Goal: Transaction & Acquisition: Purchase product/service

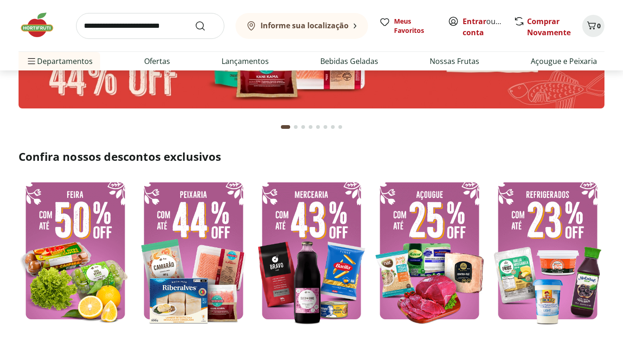
scroll to position [118, 0]
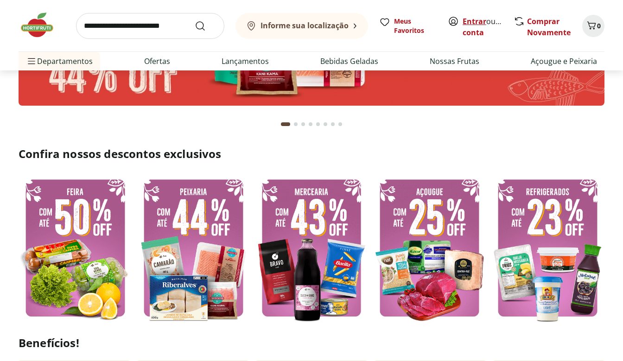
click at [466, 21] on link "Entrar" at bounding box center [474, 21] width 24 height 10
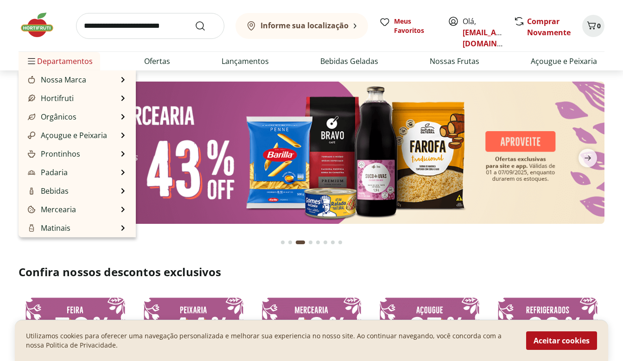
click at [60, 64] on span "Departamentos" at bounding box center [59, 61] width 67 height 22
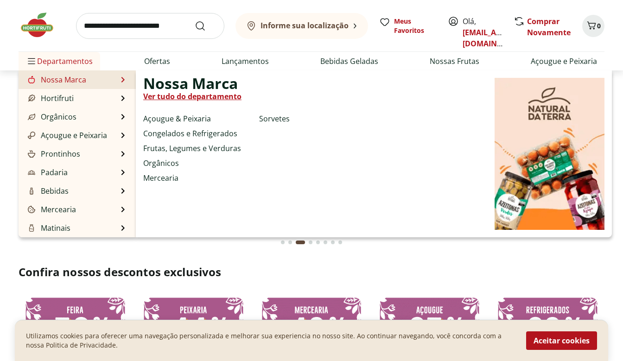
click at [63, 76] on link "Nossa Marca" at bounding box center [56, 79] width 60 height 11
select select "**********"
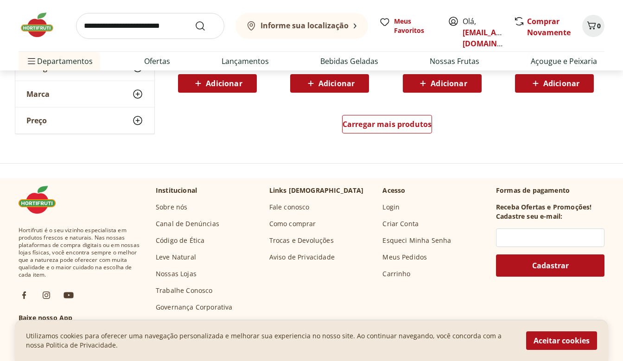
scroll to position [632, 0]
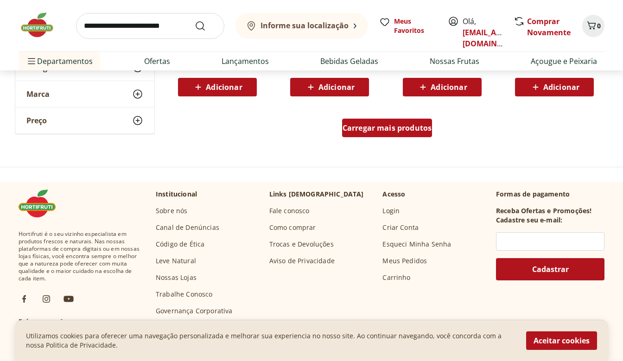
click at [351, 132] on span "Carregar mais produtos" at bounding box center [386, 127] width 89 height 7
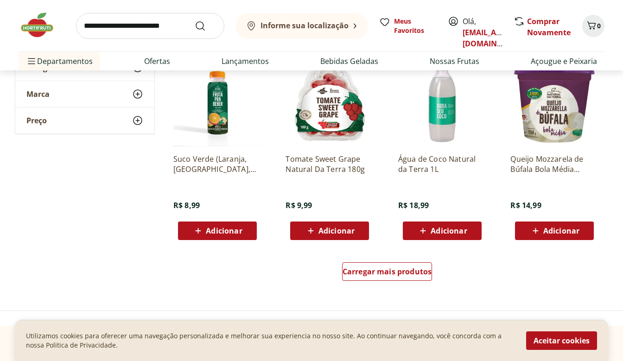
scroll to position [1093, 0]
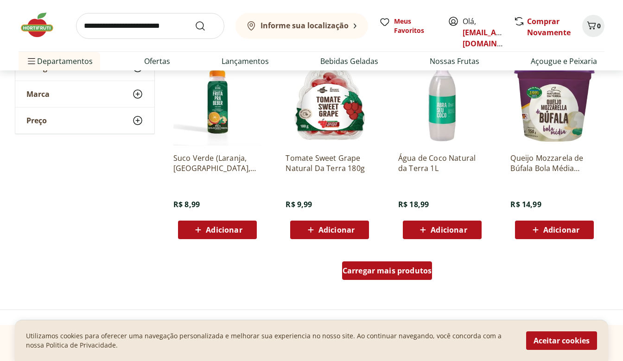
click at [362, 270] on span "Carregar mais produtos" at bounding box center [386, 270] width 89 height 7
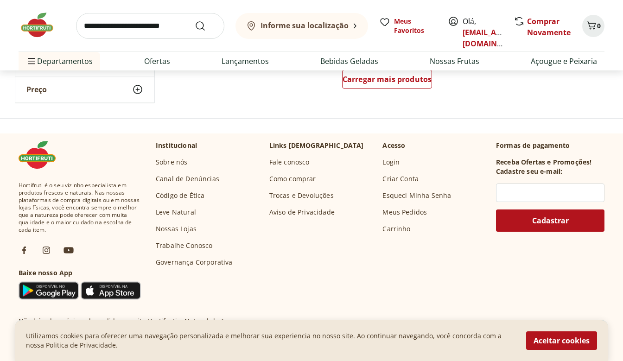
scroll to position [1853, 0]
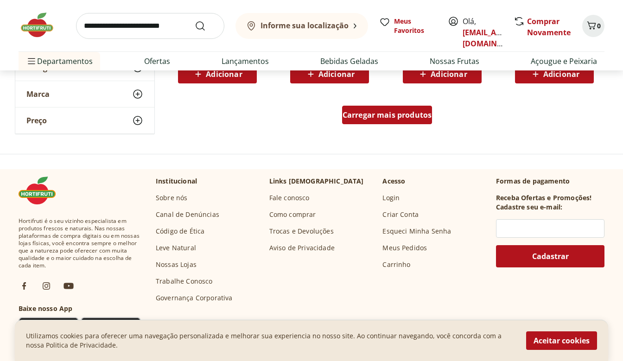
click at [356, 119] on span "Carregar mais produtos" at bounding box center [386, 114] width 89 height 7
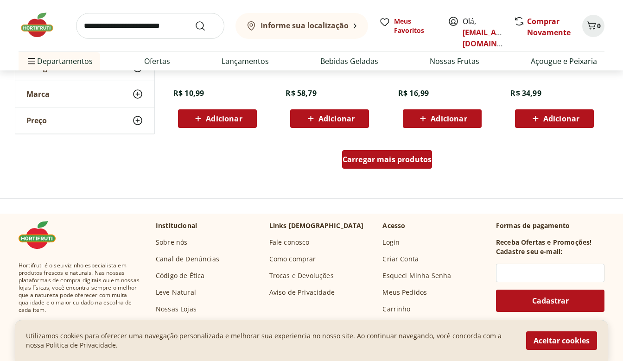
click at [355, 169] on link "Carregar mais produtos" at bounding box center [387, 161] width 90 height 22
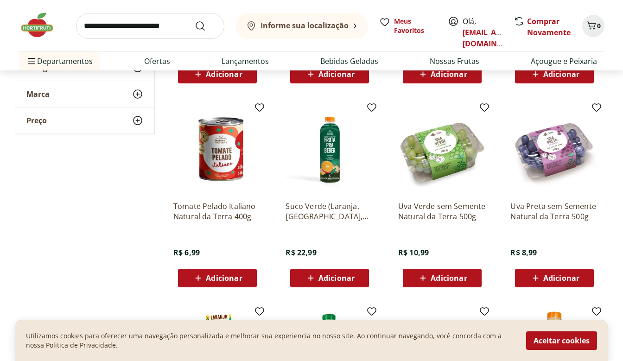
scroll to position [0, 0]
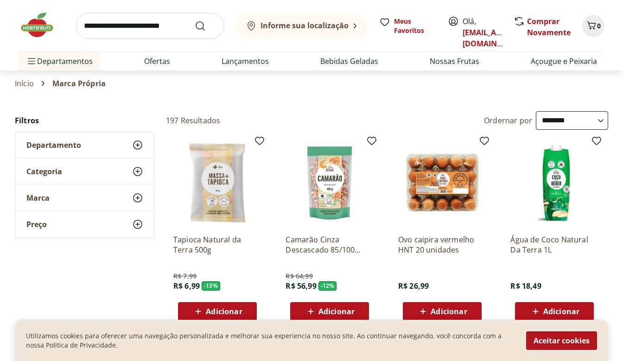
click at [51, 131] on div "Filtros Departamento Categoria Preço Marca" at bounding box center [85, 174] width 140 height 127
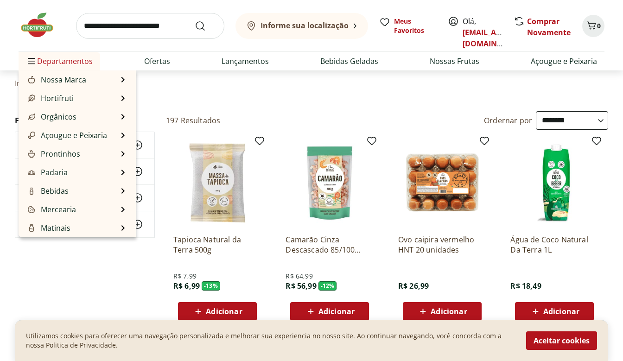
click at [60, 61] on span "Departamentos" at bounding box center [59, 61] width 67 height 22
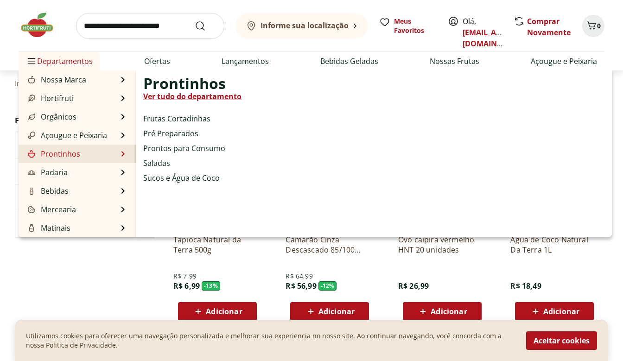
click at [56, 156] on link "Prontinhos" at bounding box center [53, 153] width 54 height 11
select select "**********"
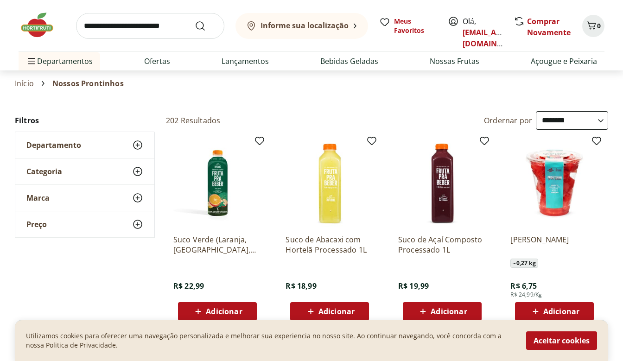
click at [83, 167] on div "Categoria" at bounding box center [84, 171] width 139 height 26
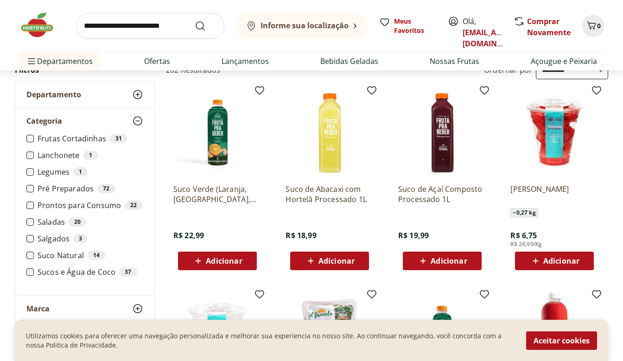
scroll to position [52, 0]
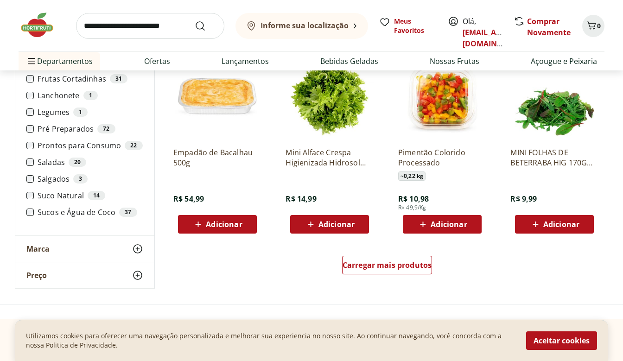
scroll to position [497, 0]
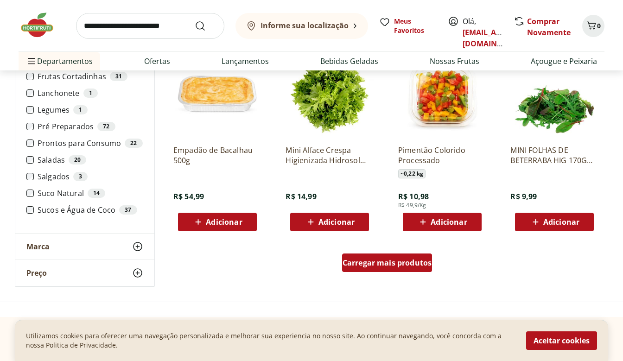
click at [371, 266] on span "Carregar mais produtos" at bounding box center [386, 262] width 89 height 7
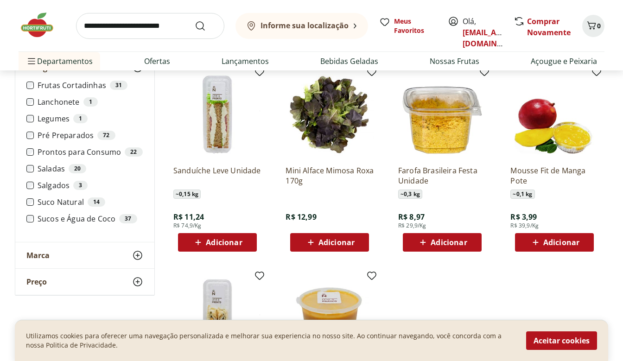
scroll to position [875, 0]
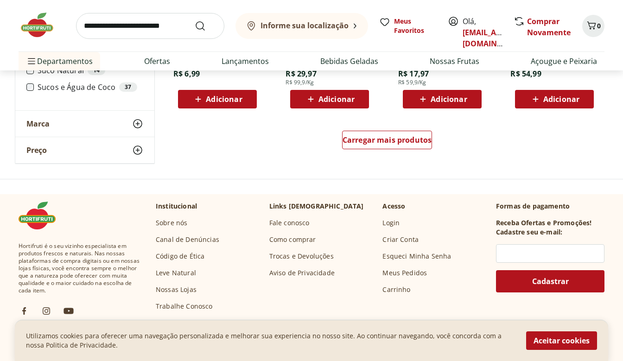
scroll to position [625, 0]
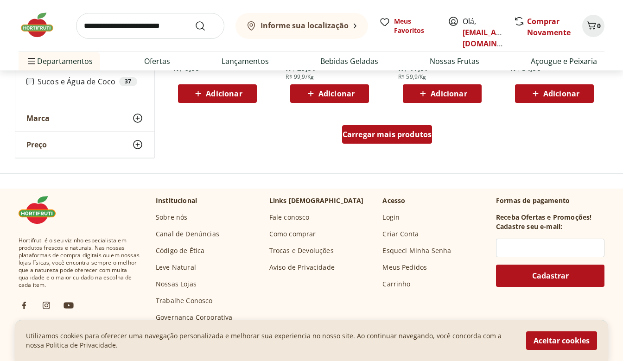
click at [361, 143] on div "Carregar mais produtos" at bounding box center [387, 134] width 90 height 19
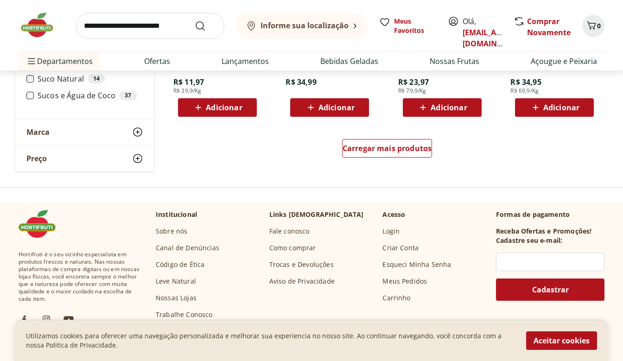
scroll to position [1216, 0]
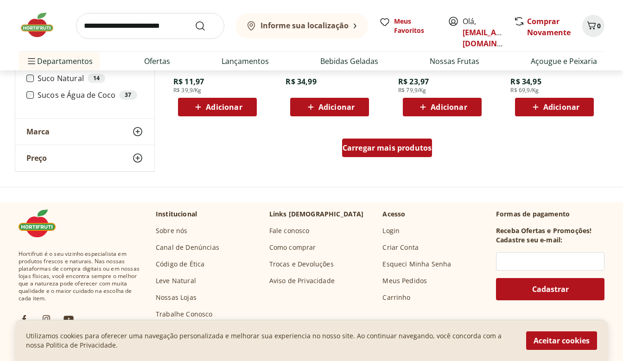
click at [353, 155] on div "Carregar mais produtos" at bounding box center [387, 148] width 90 height 19
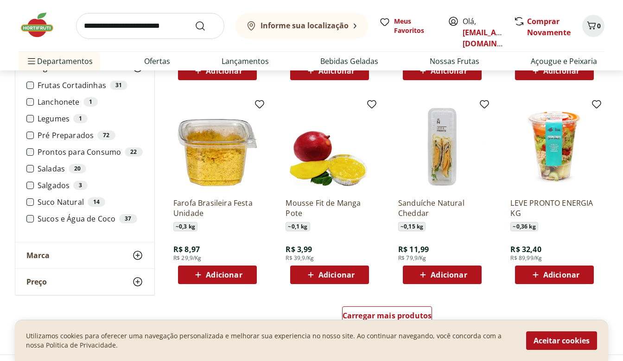
scroll to position [1667, 0]
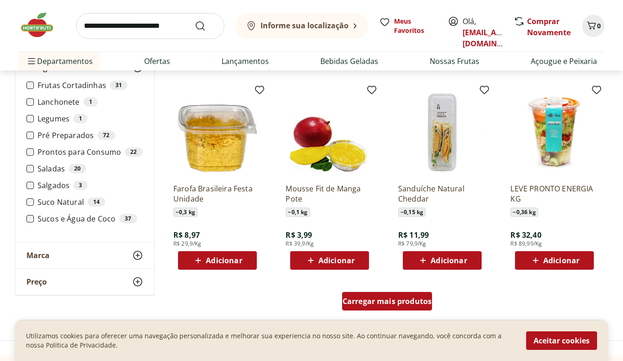
click at [357, 297] on span "Carregar mais produtos" at bounding box center [386, 300] width 89 height 7
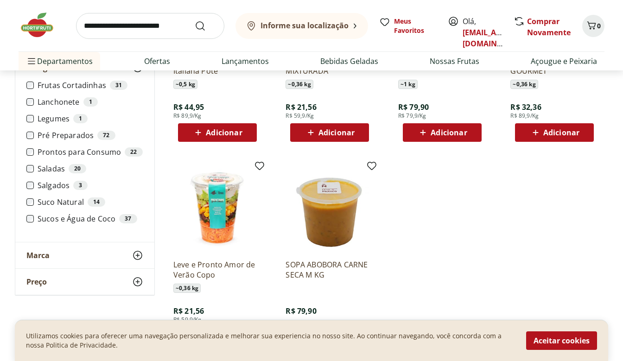
scroll to position [1973, 0]
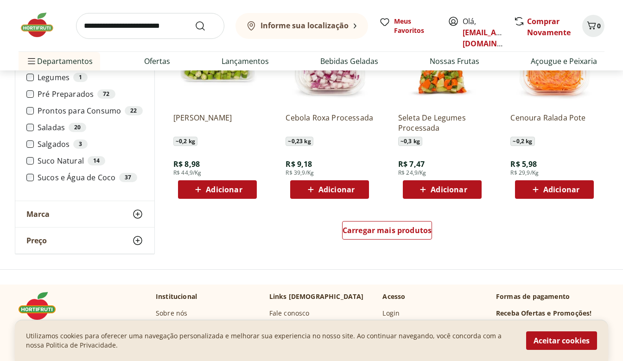
scroll to position [532, 0]
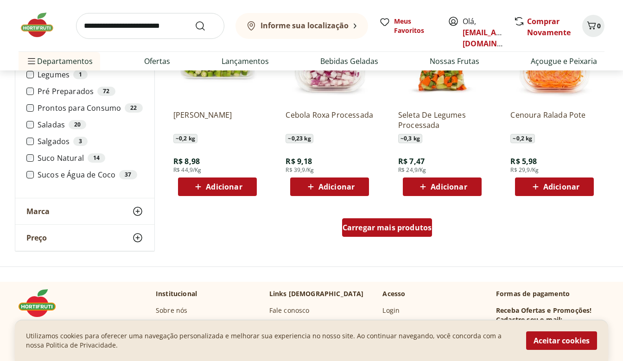
click at [375, 221] on div "Carregar mais produtos" at bounding box center [387, 227] width 90 height 19
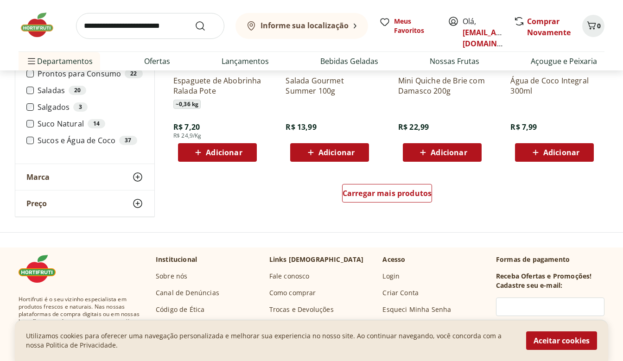
scroll to position [1178, 0]
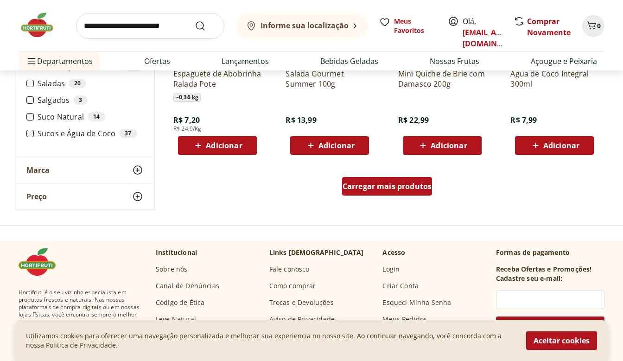
click at [373, 195] on link "Carregar mais produtos" at bounding box center [387, 188] width 90 height 22
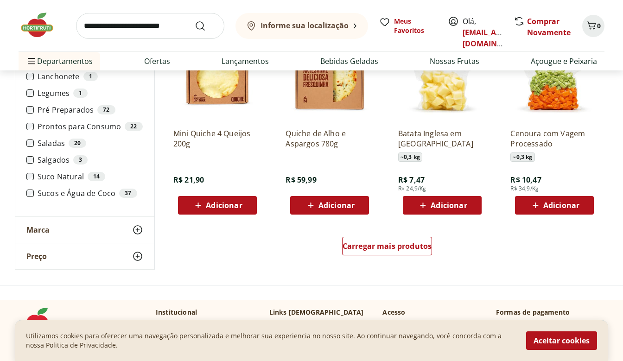
scroll to position [1723, 0]
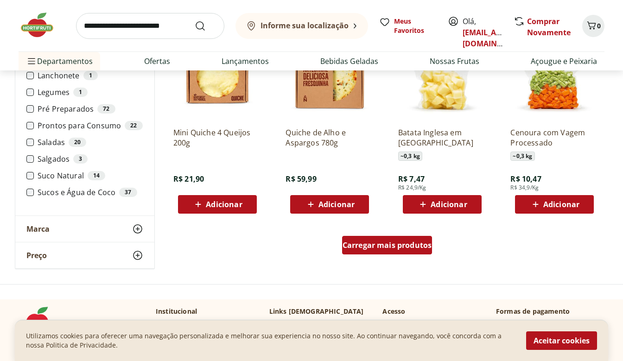
click at [371, 256] on link "Carregar mais produtos" at bounding box center [387, 247] width 90 height 22
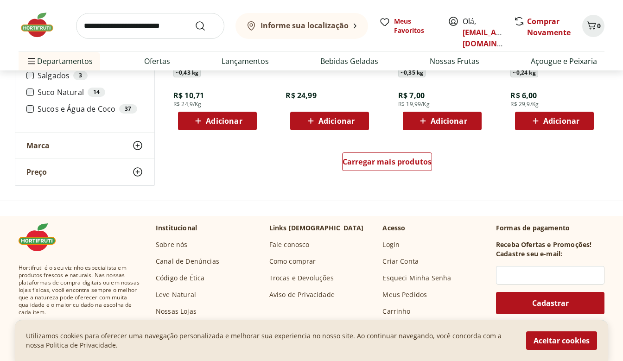
scroll to position [2412, 0]
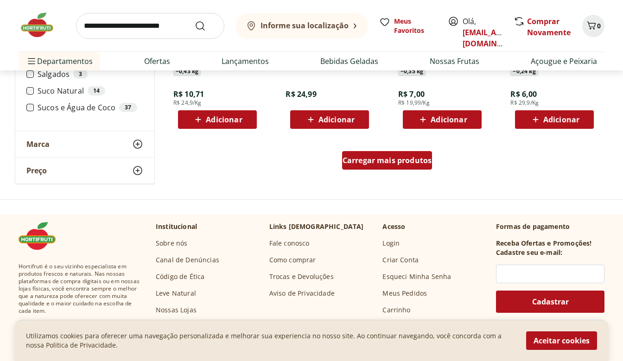
click at [397, 161] on span "Carregar mais produtos" at bounding box center [386, 160] width 89 height 7
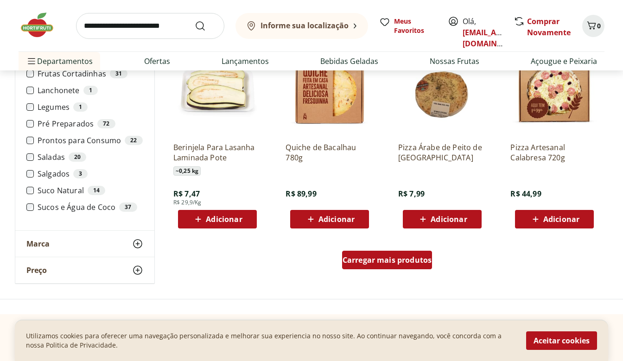
scroll to position [2917, 0]
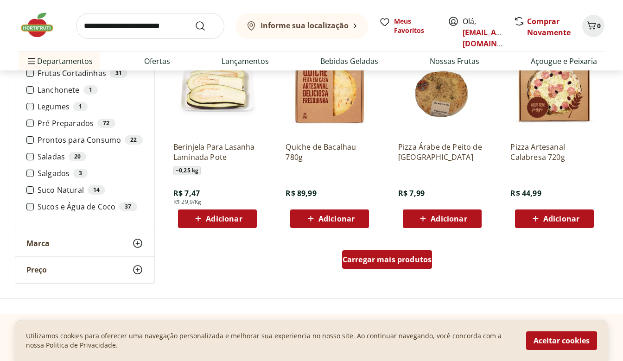
click at [365, 266] on div "Carregar mais produtos" at bounding box center [387, 259] width 90 height 19
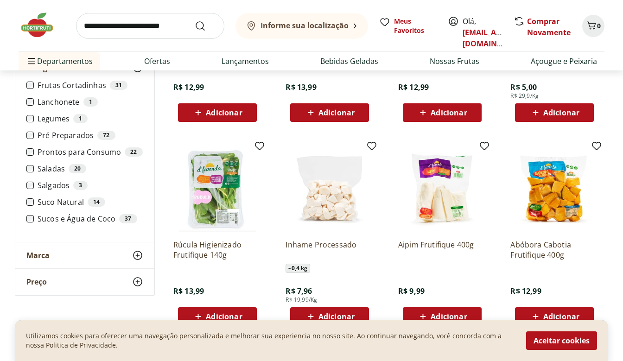
scroll to position [0, 0]
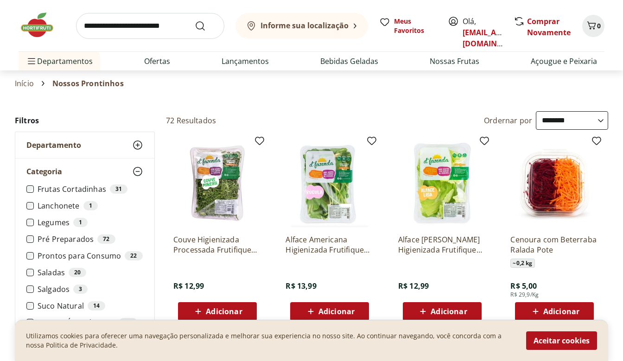
click at [162, 21] on input "search" at bounding box center [150, 26] width 148 height 26
type input "********"
click at [195, 20] on button "Submit Search" at bounding box center [206, 25] width 22 height 11
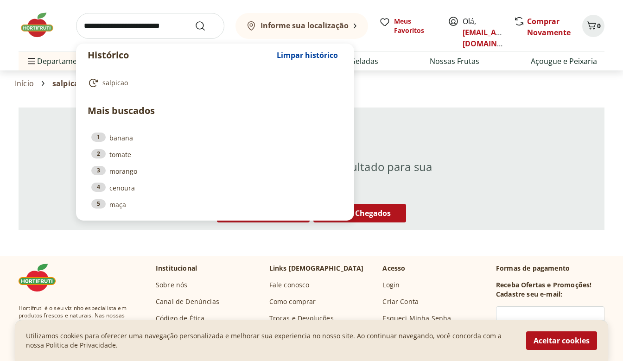
click at [151, 26] on input "search" at bounding box center [150, 26] width 148 height 26
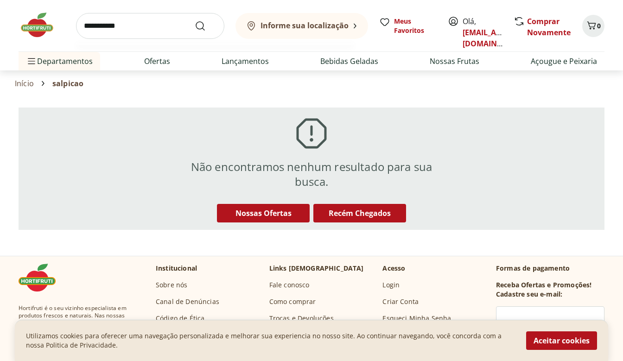
type input "**********"
click at [195, 20] on button "Submit Search" at bounding box center [206, 25] width 22 height 11
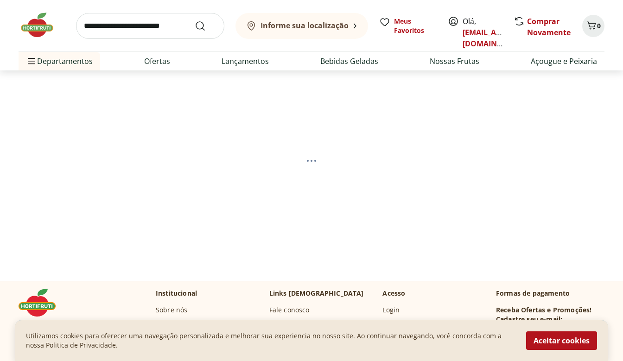
select select "**********"
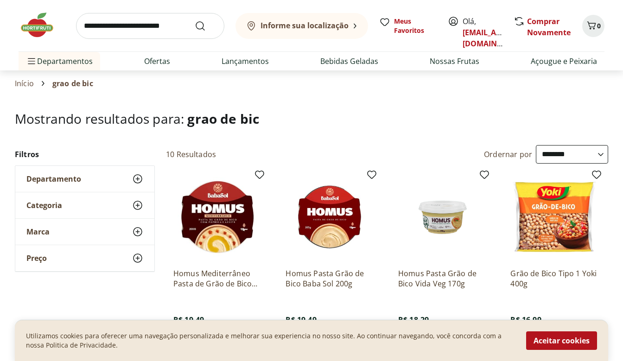
click at [323, 26] on b "Informe sua localização" at bounding box center [304, 25] width 88 height 10
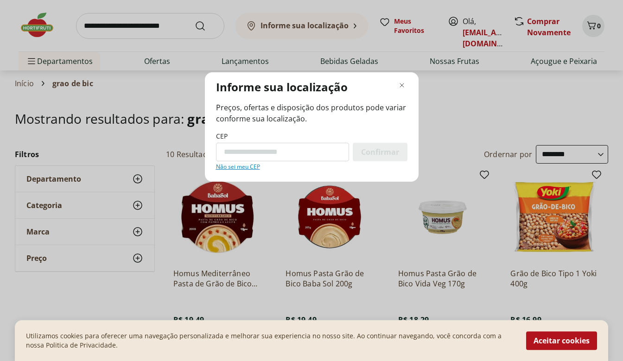
click at [277, 162] on div "CEP Confirmar Não sei meu CEP" at bounding box center [311, 151] width 191 height 39
click at [264, 156] on input "CEP" at bounding box center [282, 152] width 133 height 19
paste input "*********"
type input "*********"
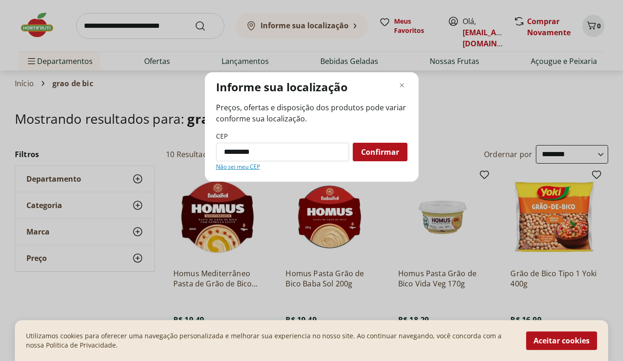
click at [379, 153] on span "Confirmar" at bounding box center [380, 151] width 38 height 7
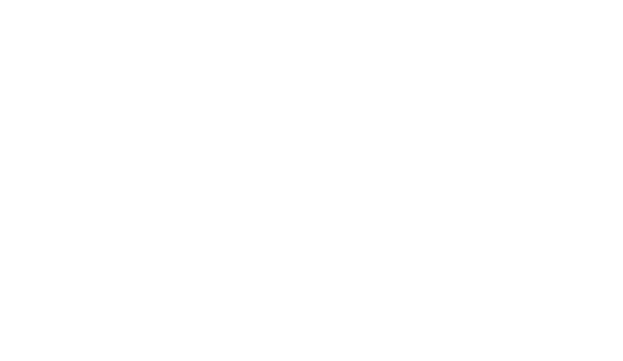
select select "**********"
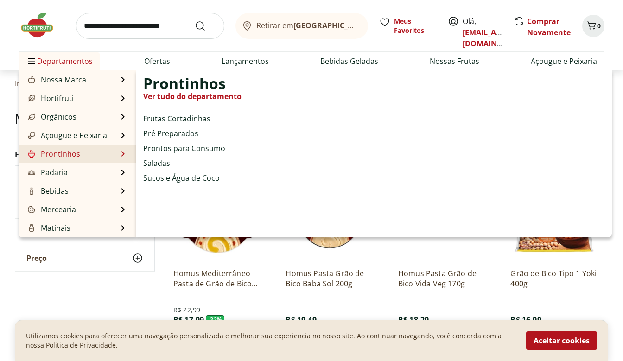
click at [73, 155] on link "Prontinhos" at bounding box center [53, 153] width 54 height 11
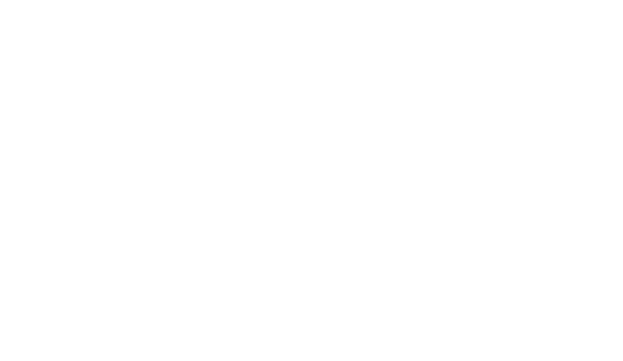
select select "**********"
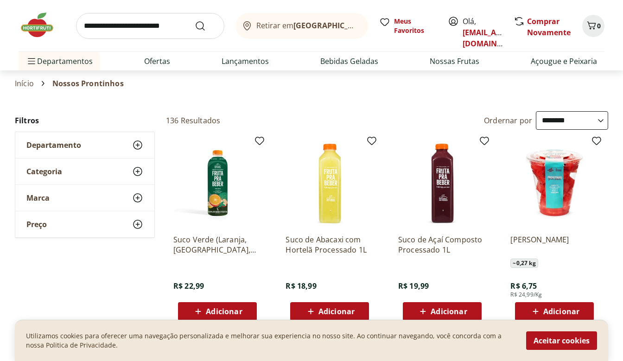
click at [68, 198] on div "Marca" at bounding box center [84, 198] width 139 height 26
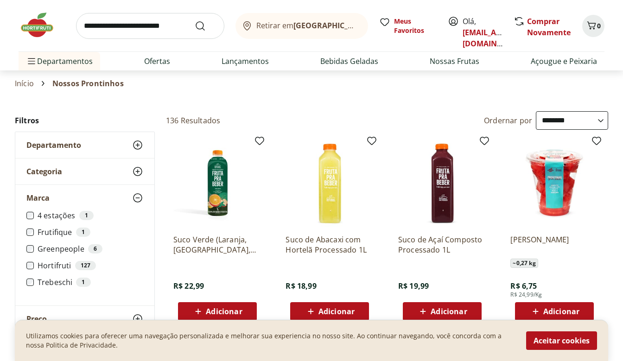
click at [68, 196] on div "Marca" at bounding box center [84, 198] width 139 height 26
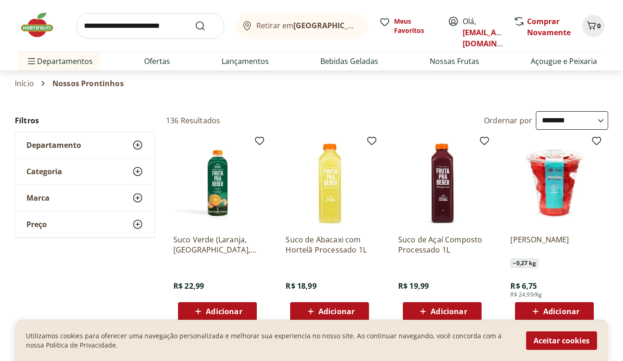
click at [69, 166] on div "Categoria" at bounding box center [84, 171] width 139 height 26
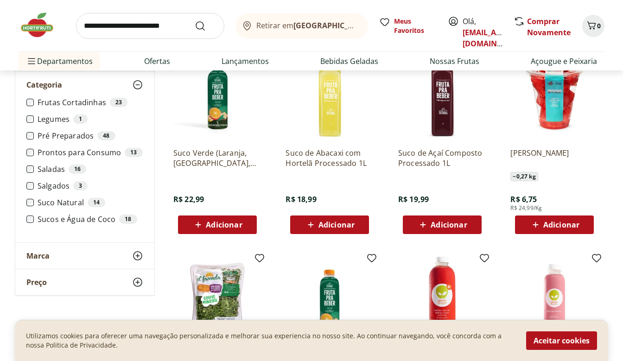
scroll to position [91, 0]
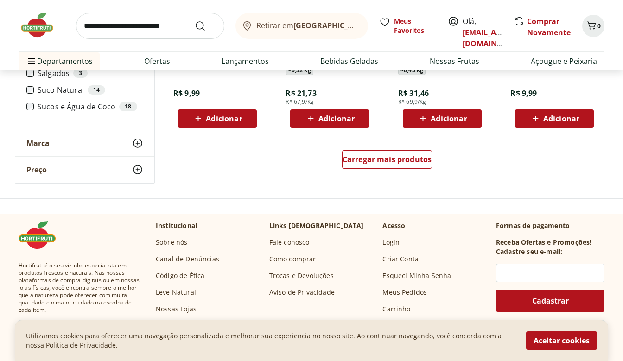
scroll to position [598, 0]
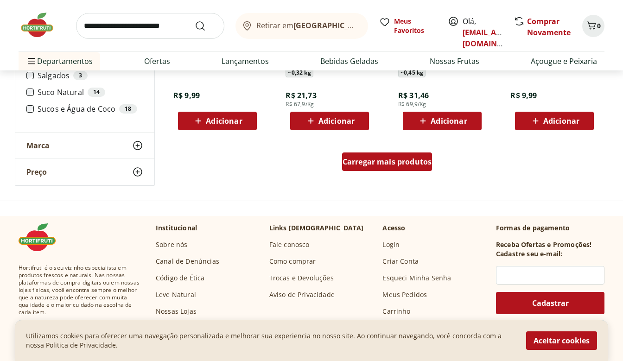
click at [382, 158] on span "Carregar mais produtos" at bounding box center [386, 161] width 89 height 7
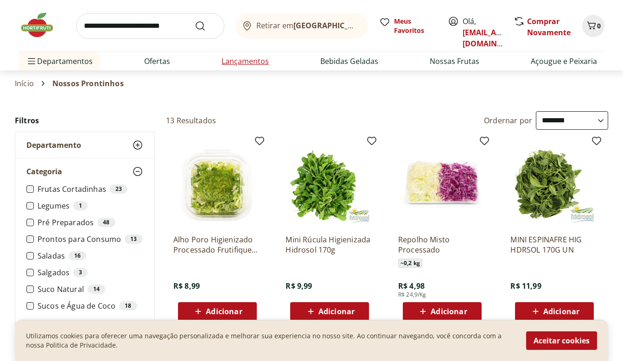
click at [242, 58] on link "Lançamentos" at bounding box center [244, 61] width 47 height 11
select select "**********"
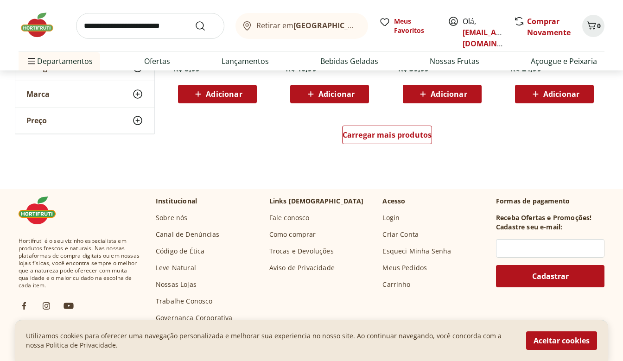
scroll to position [626, 0]
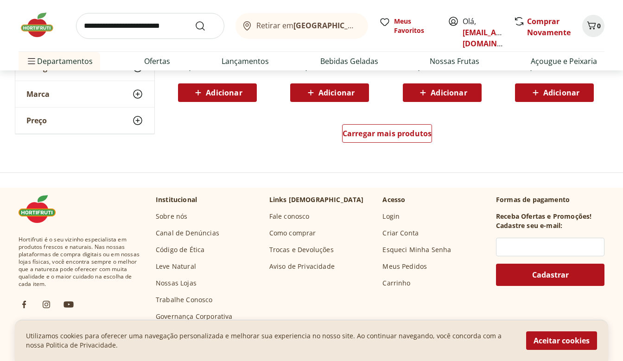
click at [392, 152] on div "Carregar mais produtos" at bounding box center [386, 135] width 449 height 44
click at [391, 141] on div "Carregar mais produtos" at bounding box center [387, 133] width 90 height 19
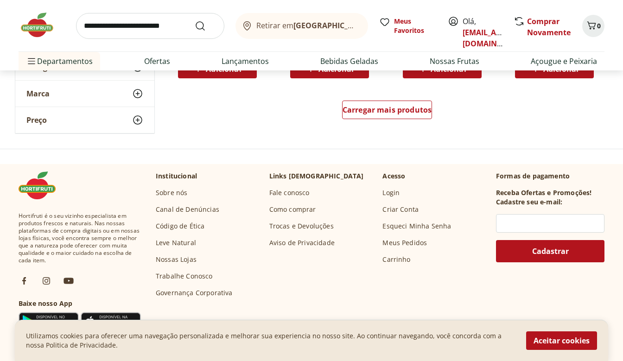
scroll to position [1260, 0]
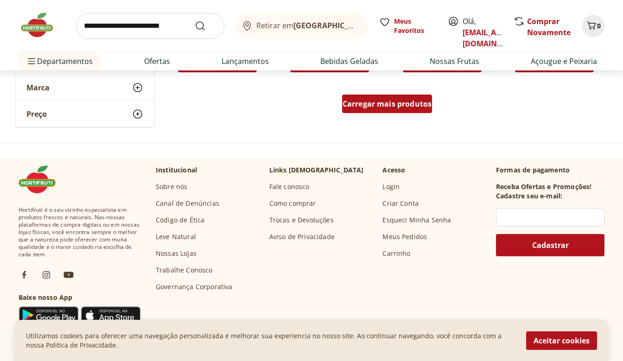
click at [357, 109] on div "Carregar mais produtos" at bounding box center [387, 104] width 90 height 19
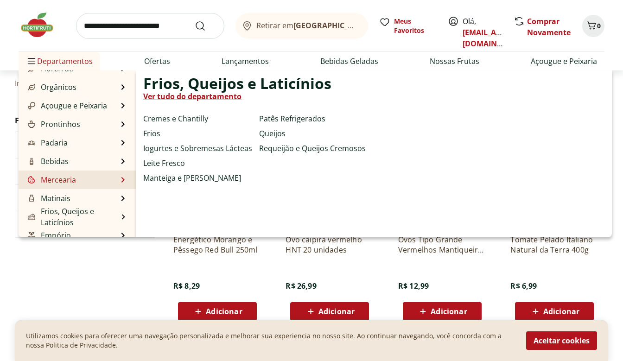
scroll to position [93, 0]
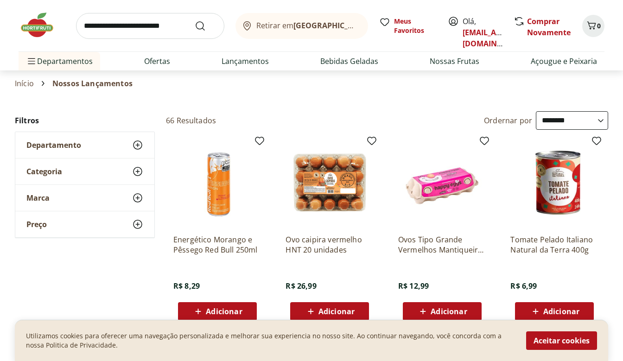
select select "**********"
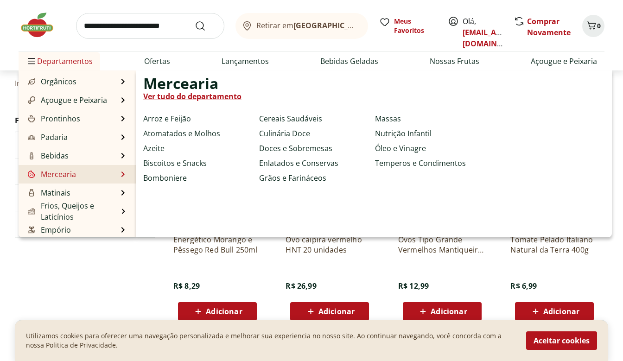
scroll to position [20, 0]
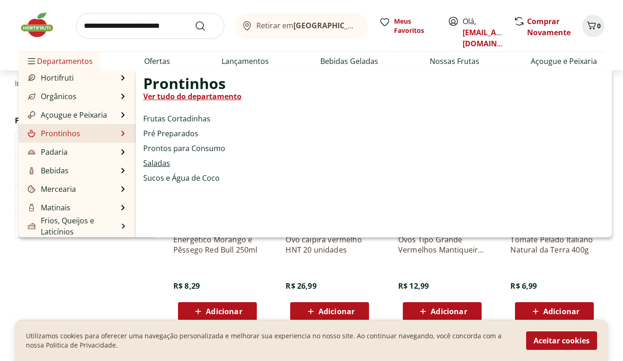
click at [157, 164] on link "Saladas" at bounding box center [156, 163] width 27 height 11
select select "**********"
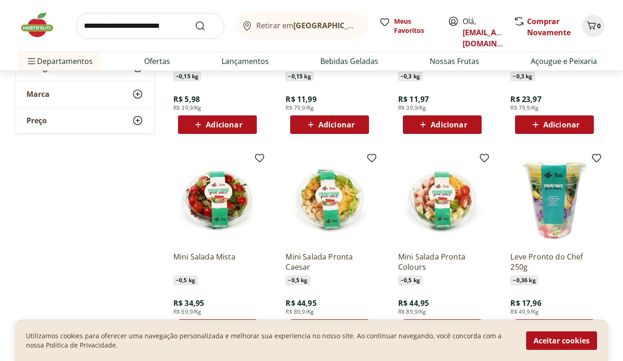
scroll to position [510, 0]
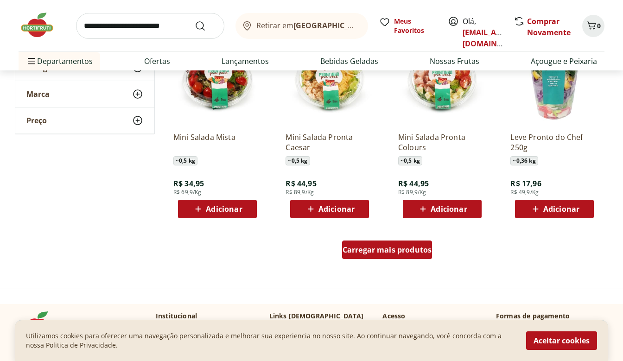
click at [362, 242] on div "Carregar mais produtos" at bounding box center [387, 249] width 90 height 19
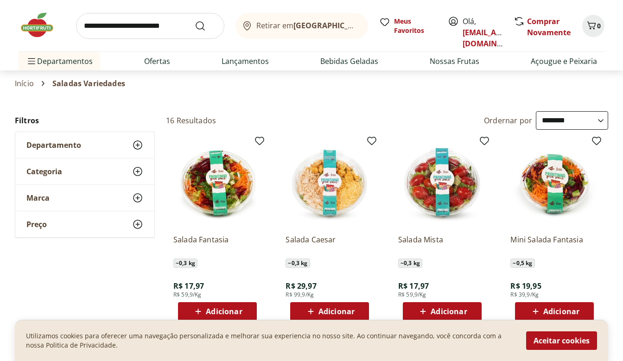
click at [141, 30] on input "search" at bounding box center [150, 26] width 148 height 26
type input "*****"
click at [195, 20] on button "Submit Search" at bounding box center [206, 25] width 22 height 11
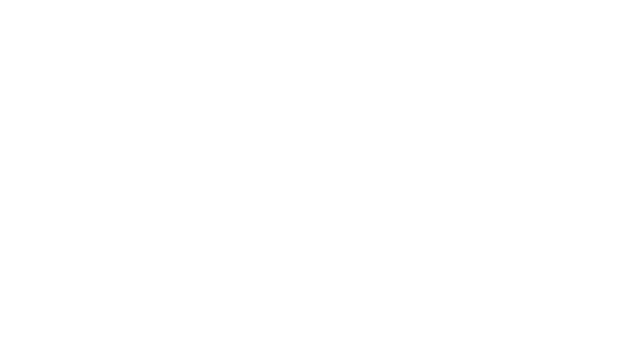
select select "**********"
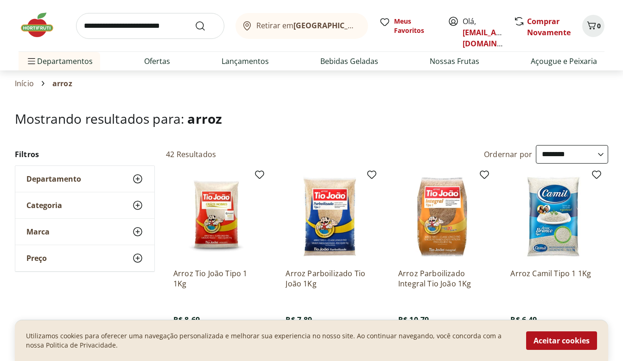
click at [53, 197] on div "Categoria" at bounding box center [84, 205] width 139 height 26
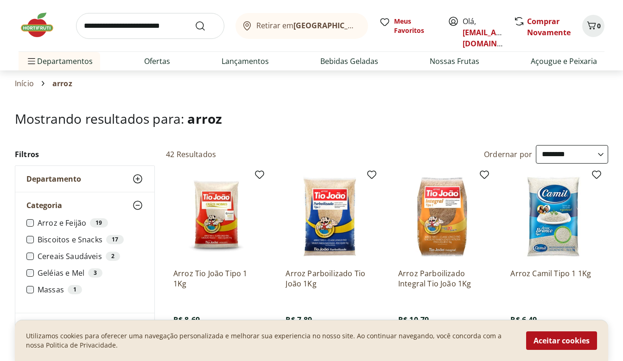
click at [53, 182] on span "Departamento" at bounding box center [53, 178] width 55 height 9
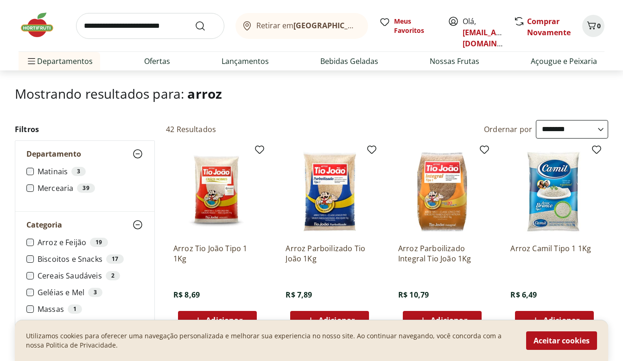
scroll to position [83, 0]
